Goal: Transaction & Acquisition: Purchase product/service

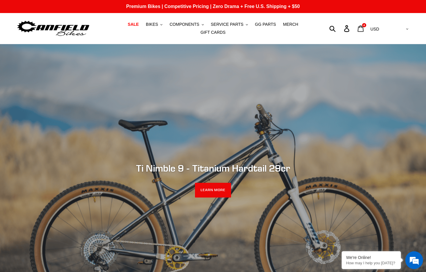
click at [364, 28] on icon at bounding box center [361, 28] width 6 height 7
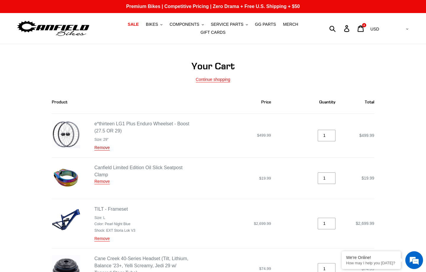
click at [102, 147] on link "Remove" at bounding box center [101, 147] width 15 height 5
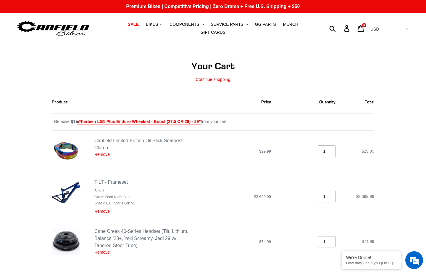
click at [103, 158] on div "Canfield Limited Edition Oil Slick Seatpost Clamp Remove" at bounding box center [142, 151] width 96 height 28
click at [104, 156] on link "Remove" at bounding box center [101, 154] width 15 height 5
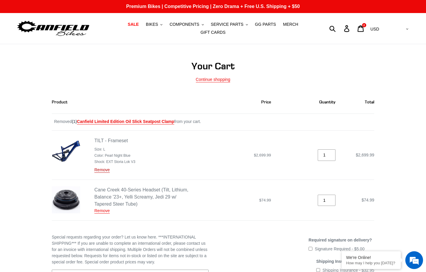
click at [105, 171] on link "Remove" at bounding box center [101, 169] width 15 height 5
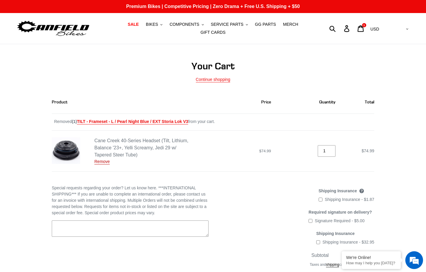
click at [104, 161] on link "Remove" at bounding box center [101, 161] width 15 height 5
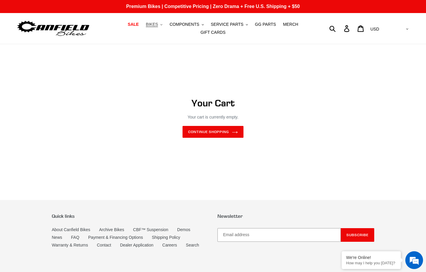
click at [152, 23] on span "BIKES" at bounding box center [152, 24] width 12 height 5
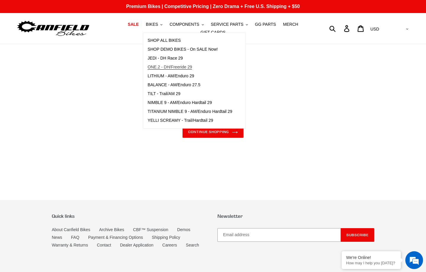
click at [157, 69] on span "ONE.2 - DH/Freeride 29" at bounding box center [170, 67] width 44 height 5
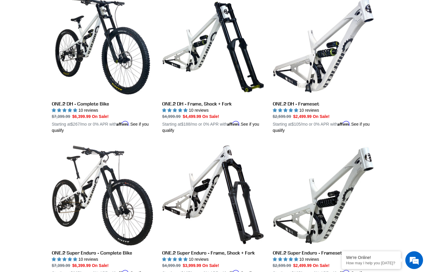
scroll to position [101, 0]
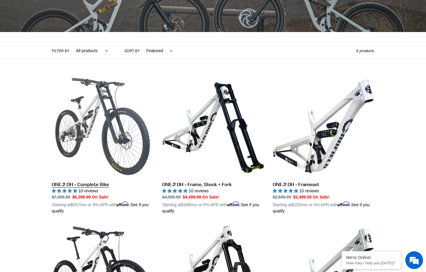
click at [97, 110] on link "ONE.2 DH - Complete Bike" at bounding box center [103, 144] width 102 height 139
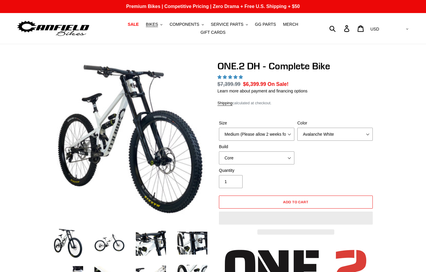
select select "highest-rating"
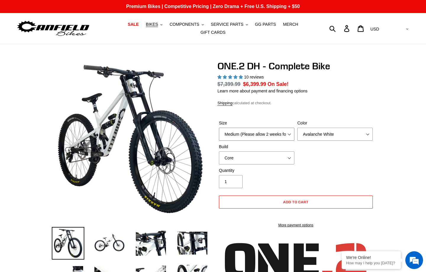
click at [261, 136] on select "Medium (Please allow 2 weeks for delivery) Large (Sold Out)" at bounding box center [256, 134] width 75 height 13
click at [346, 136] on select "Avalanche White Bentonite Grey" at bounding box center [335, 134] width 75 height 13
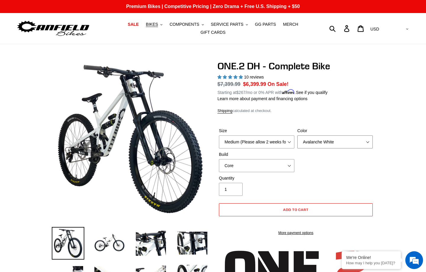
select select "Bentonite Grey"
click at [298, 135] on select "Avalanche White Bentonite Grey" at bounding box center [335, 141] width 75 height 13
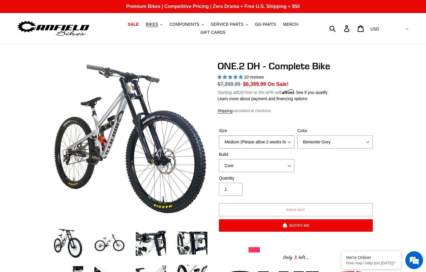
click at [279, 140] on select "Medium (Please allow 2 weeks for delivery) Large (Sold Out)" at bounding box center [256, 141] width 75 height 13
click at [274, 165] on select "Core Pro" at bounding box center [256, 165] width 75 height 13
select select "Pro"
click at [219, 159] on select "Core Pro" at bounding box center [256, 165] width 75 height 13
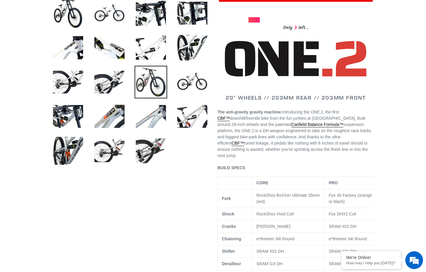
scroll to position [309, 0]
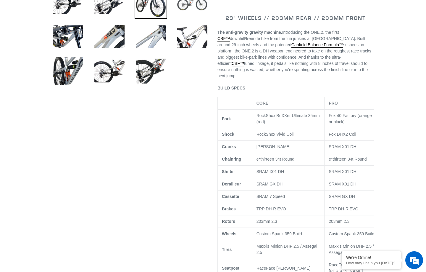
click at [185, 1] on img at bounding box center [192, 2] width 33 height 33
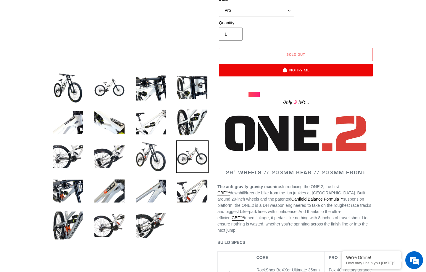
scroll to position [27, 0]
